Goal: Information Seeking & Learning: Learn about a topic

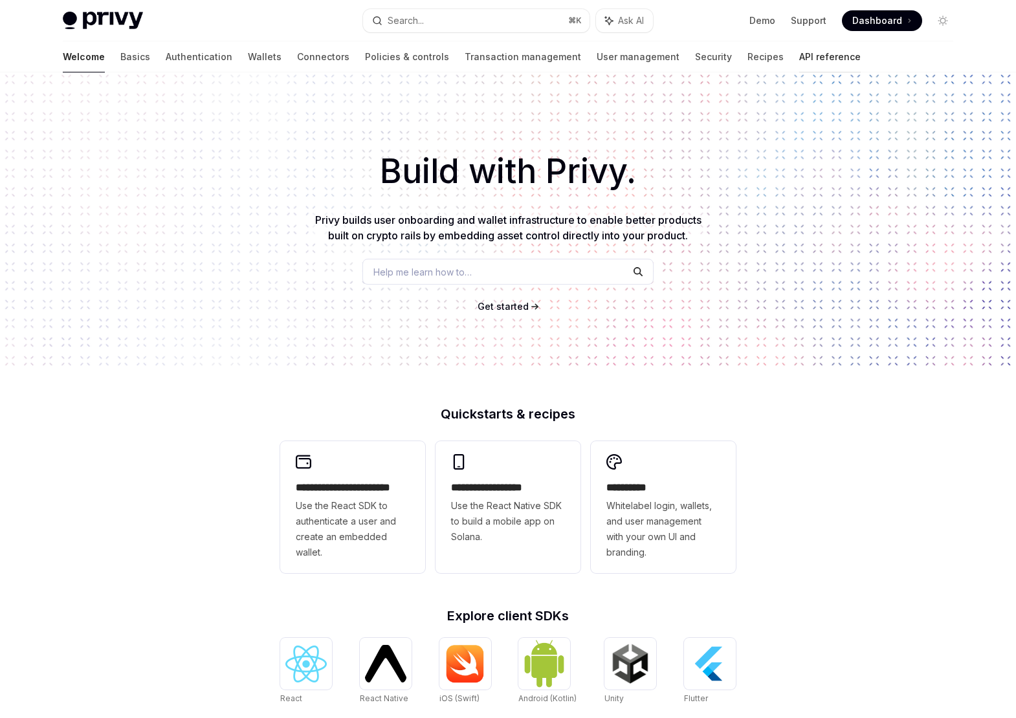
click at [799, 49] on link "API reference" at bounding box center [829, 56] width 61 height 31
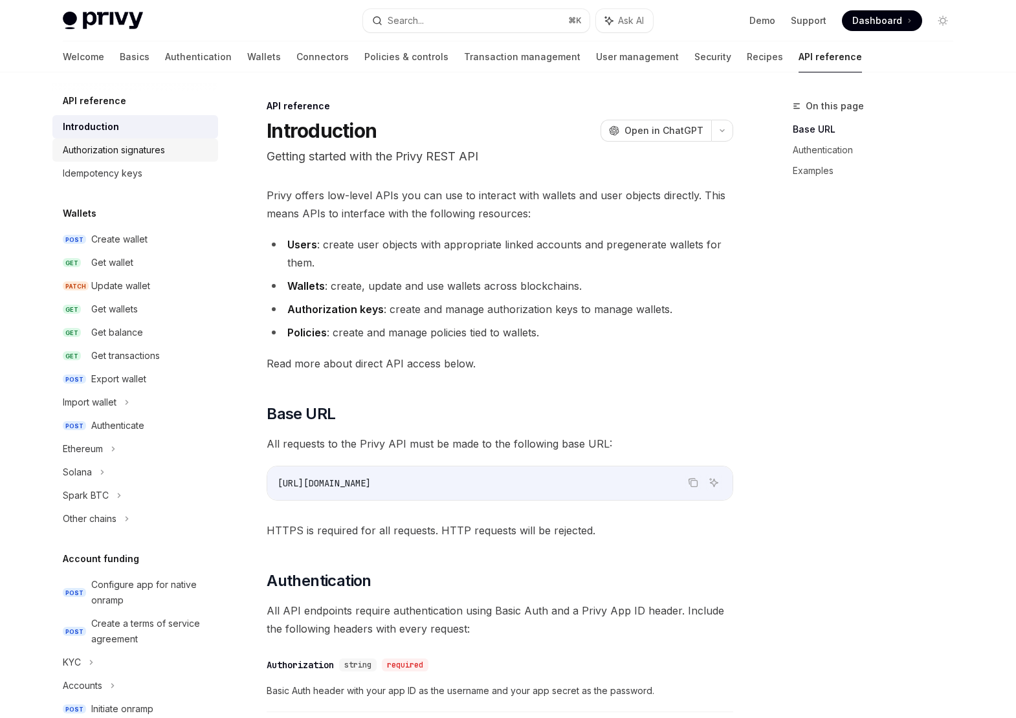
scroll to position [1, 0]
click at [204, 123] on div "Introduction" at bounding box center [137, 127] width 148 height 16
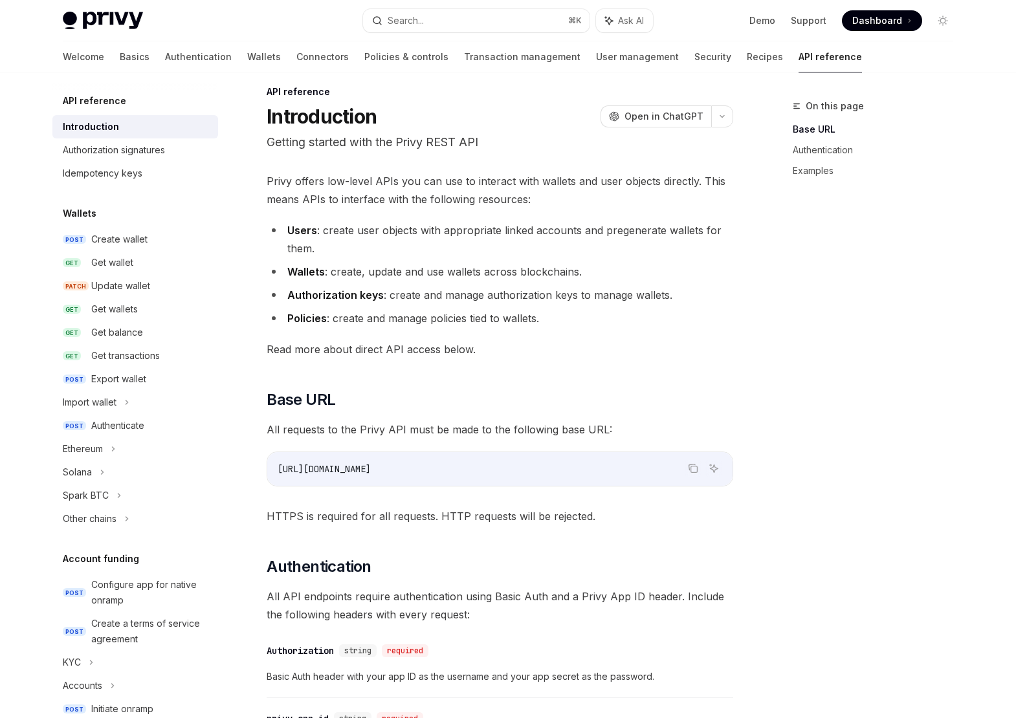
scroll to position [0, 0]
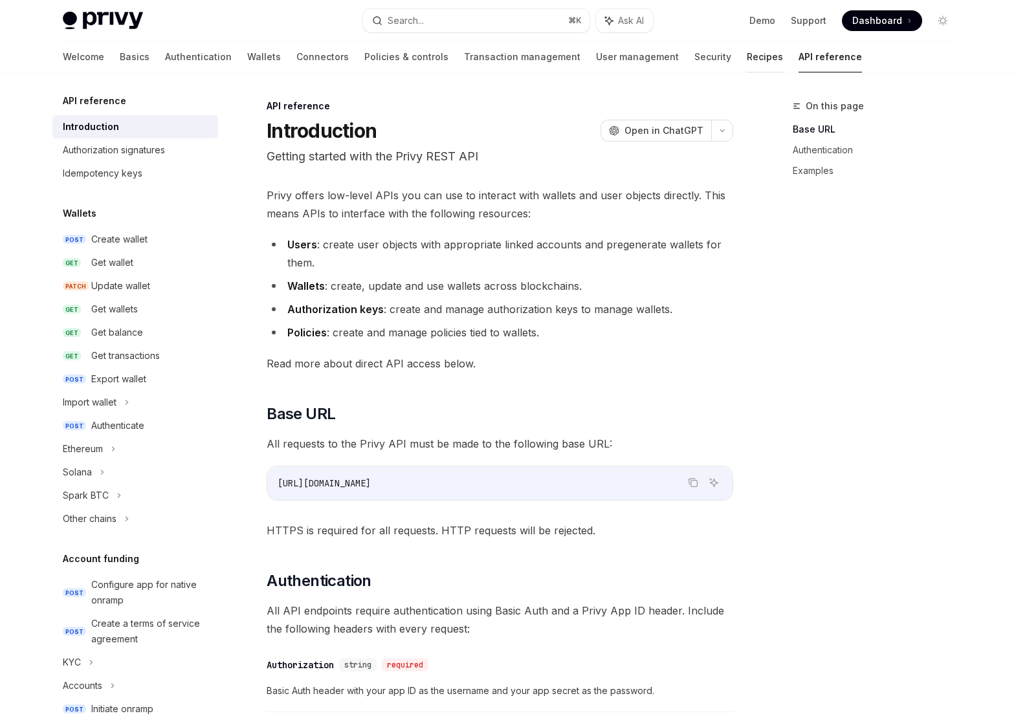
click at [747, 61] on link "Recipes" at bounding box center [765, 56] width 36 height 31
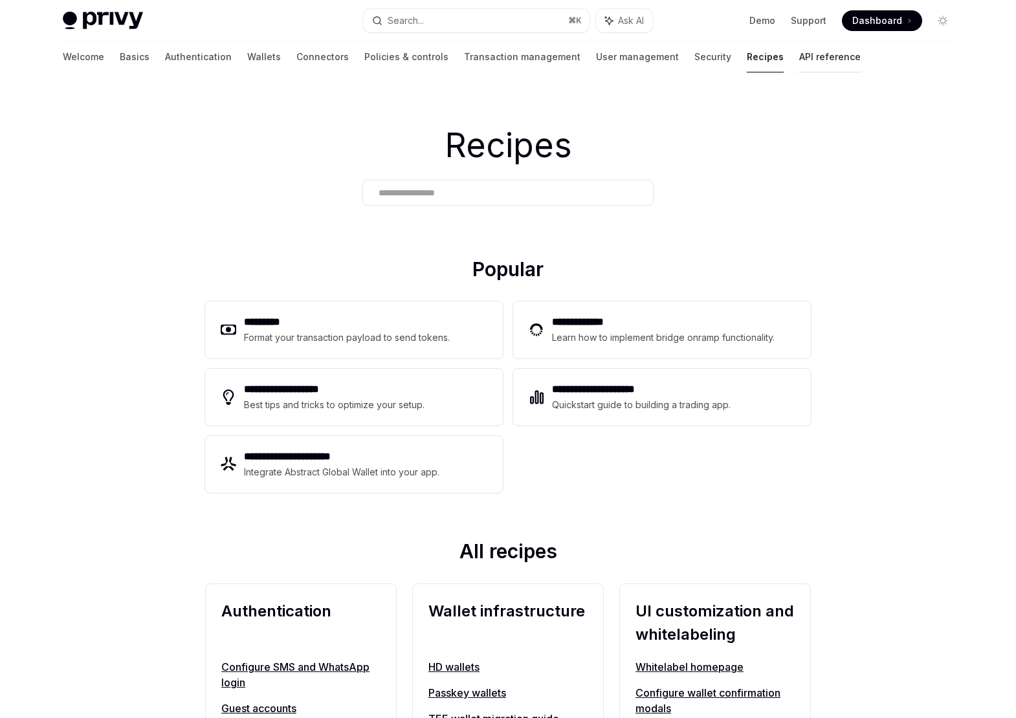
click at [799, 60] on link "API reference" at bounding box center [829, 56] width 61 height 31
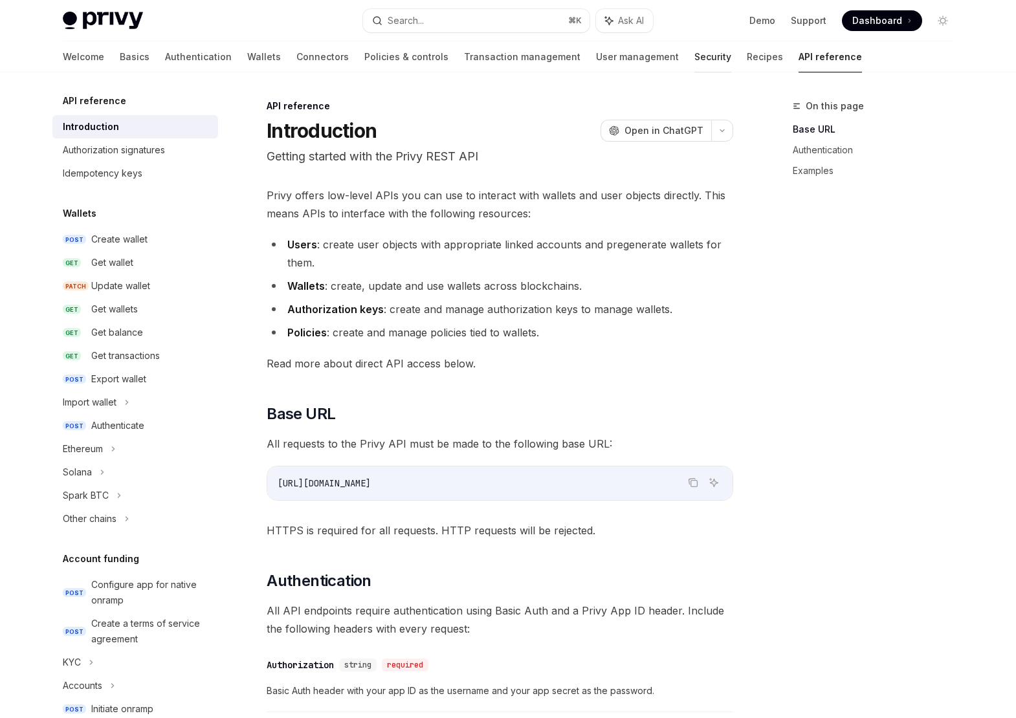
click at [694, 62] on link "Security" at bounding box center [712, 56] width 37 height 31
type textarea "*"
